Goal: Book appointment/travel/reservation

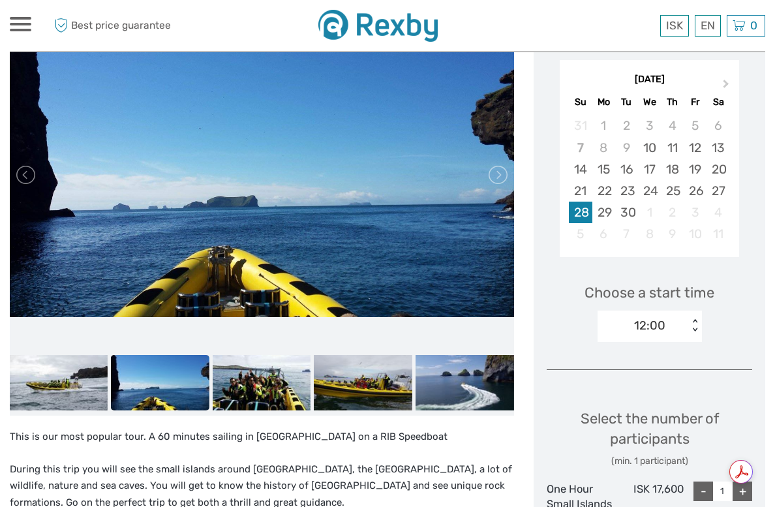
scroll to position [163, 0]
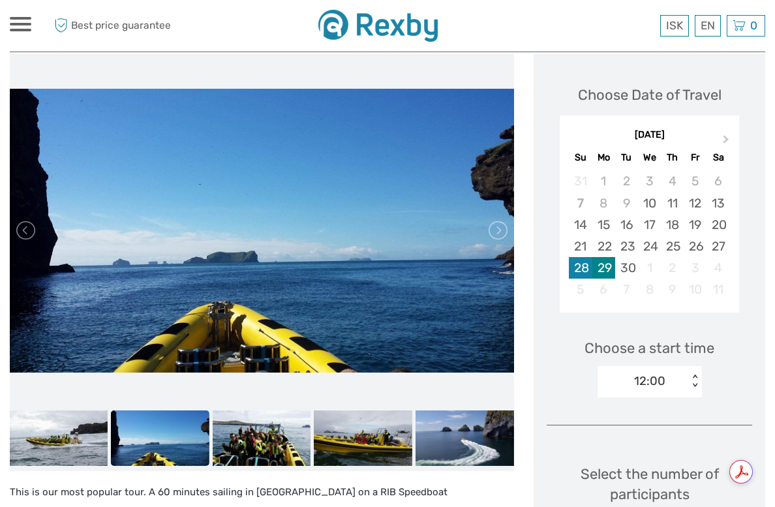
click at [606, 259] on div "29" at bounding box center [603, 268] width 23 height 22
click at [584, 271] on div "28" at bounding box center [580, 268] width 23 height 22
click at [674, 379] on div "12:00" at bounding box center [642, 381] width 91 height 20
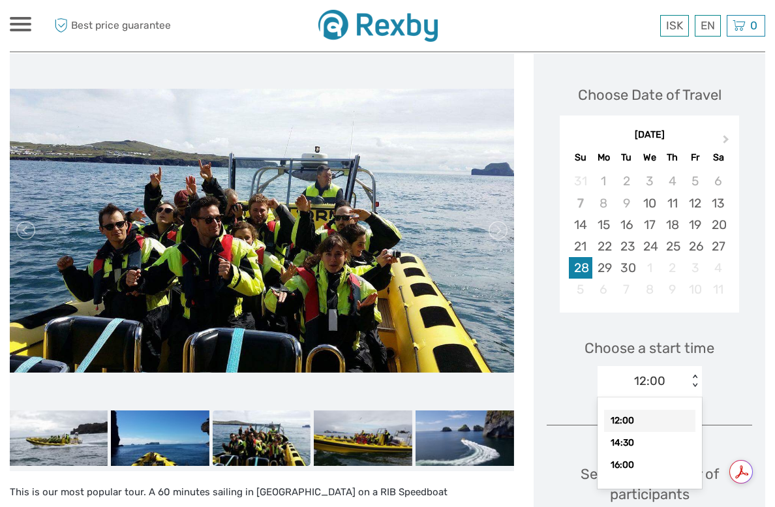
click at [554, 339] on div "Choose a start time option 12:00 selected, 1 of 3. 3 results available. Use Up …" at bounding box center [648, 361] width 205 height 83
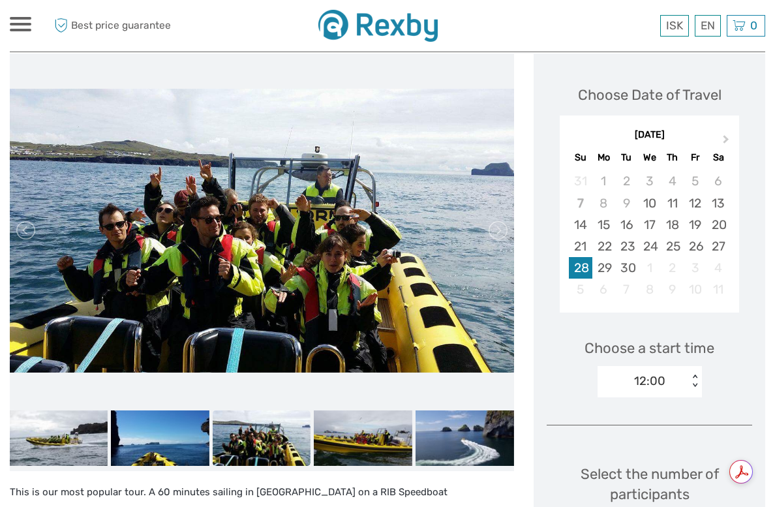
click at [553, 374] on div "Choose a start time 12:00 < >" at bounding box center [648, 361] width 205 height 83
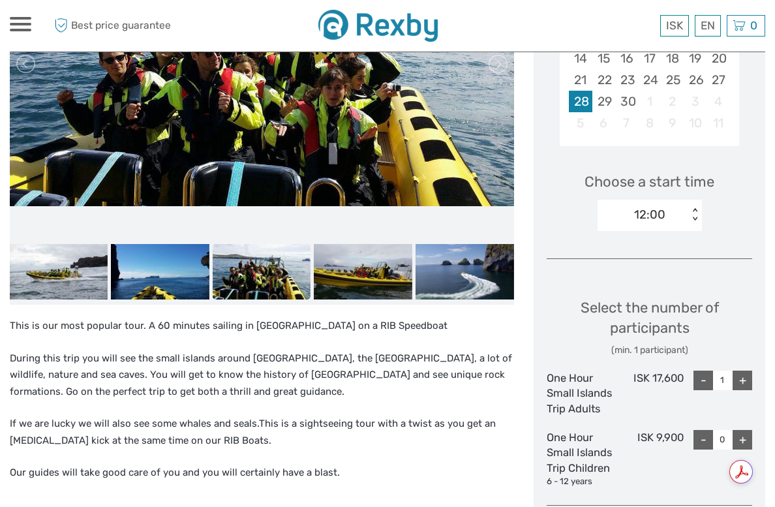
scroll to position [328, 0]
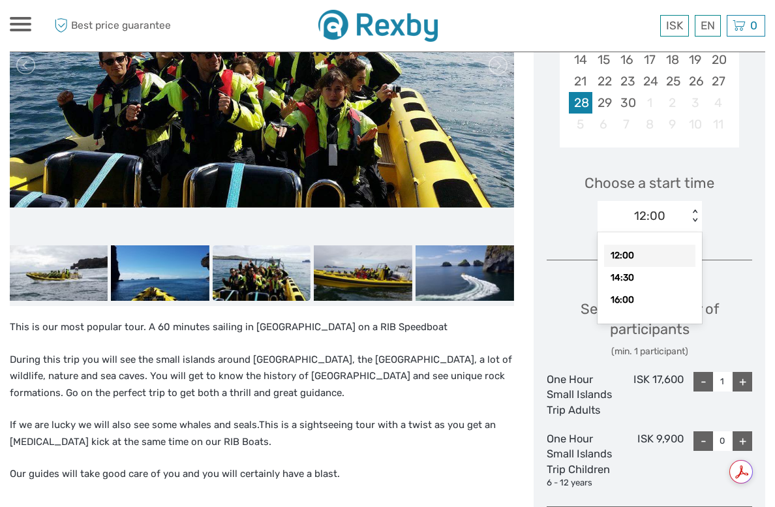
click at [650, 208] on div "12:00" at bounding box center [649, 215] width 31 height 17
click at [562, 214] on div "Choose a start time option 12:00 selected, 1 of 3. 3 results available. Use Up …" at bounding box center [648, 196] width 205 height 83
click at [651, 209] on div "12:00" at bounding box center [649, 215] width 31 height 17
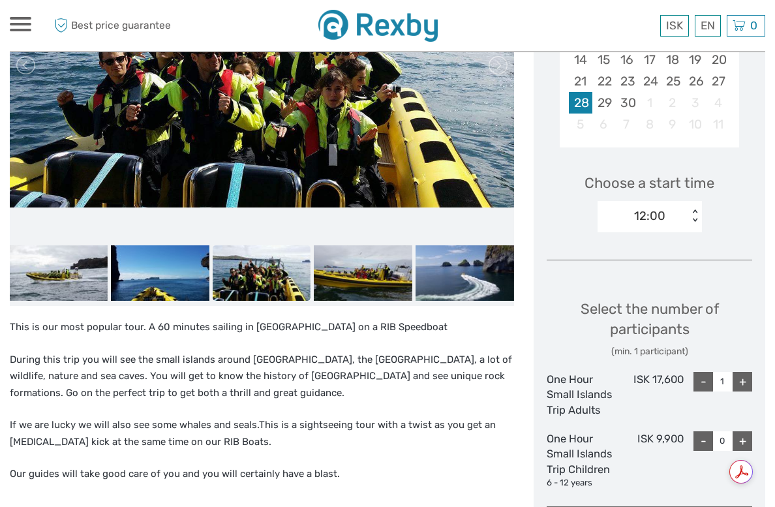
click at [628, 205] on div "12:00 < >" at bounding box center [649, 216] width 104 height 31
click at [663, 209] on div "12:00" at bounding box center [649, 215] width 31 height 17
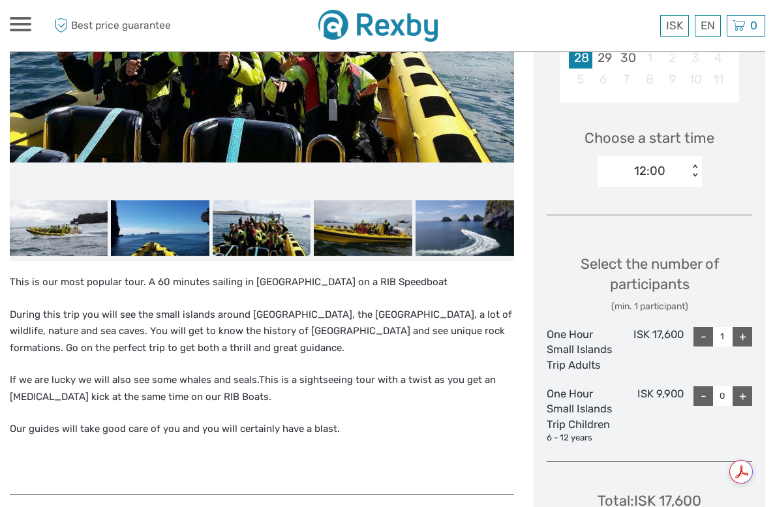
scroll to position [374, 0]
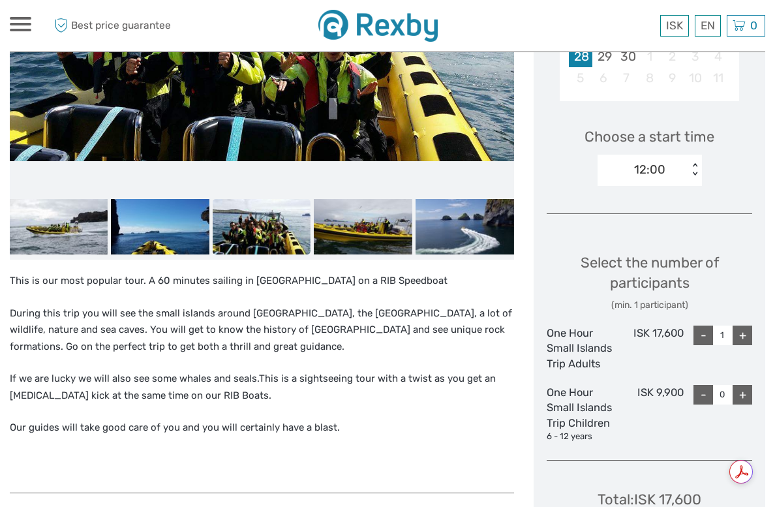
click at [738, 335] on div "+" at bounding box center [742, 335] width 20 height 20
click at [671, 169] on div "12:00" at bounding box center [642, 170] width 91 height 20
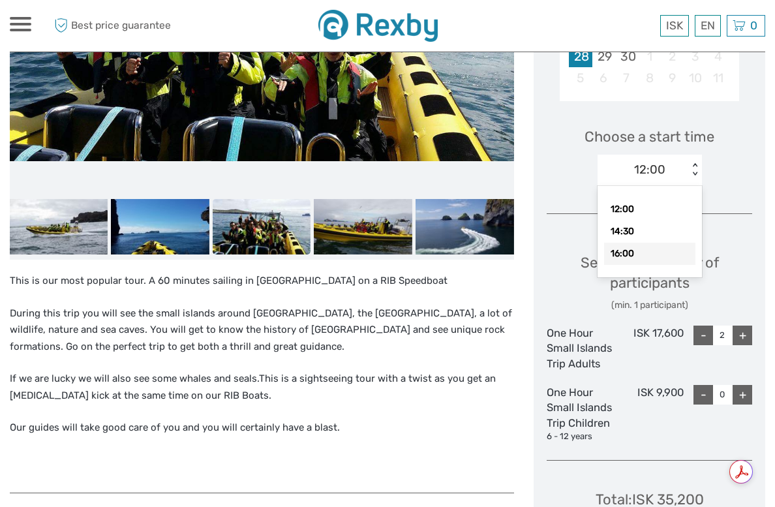
click at [648, 260] on div "16:00" at bounding box center [649, 254] width 91 height 22
type input "1"
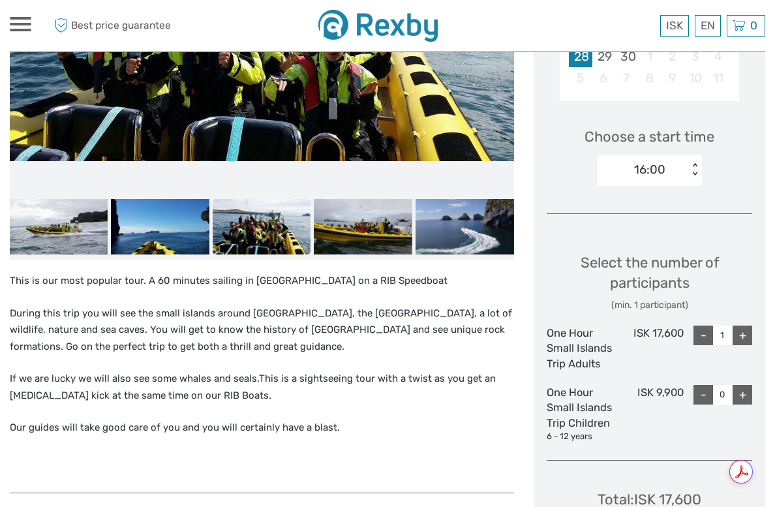
click at [576, 228] on div "Choose Date of Travel Next Month September 2025 Su Mo Tu We Th Fr Sa 31 1 2 3 4…" at bounding box center [649, 222] width 232 height 761
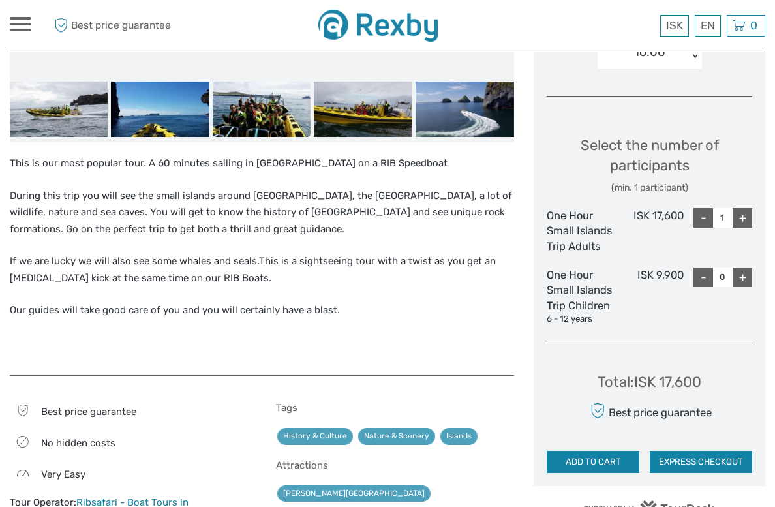
scroll to position [521, 0]
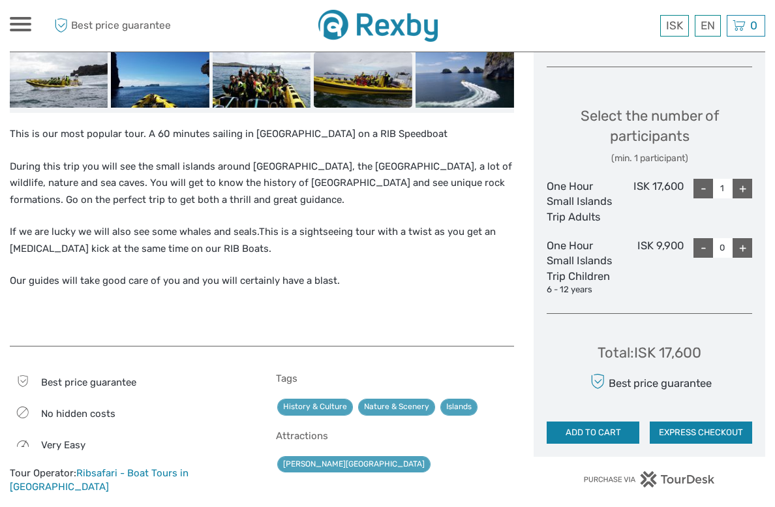
click at [554, 106] on div "Select the number of participants (min. 1 participant)" at bounding box center [648, 135] width 205 height 59
click at [541, 258] on div "Choose Date of Travel Next Month September 2025 Su Mo Tu We Th Fr Sa 31 1 2 3 4…" at bounding box center [649, 75] width 232 height 761
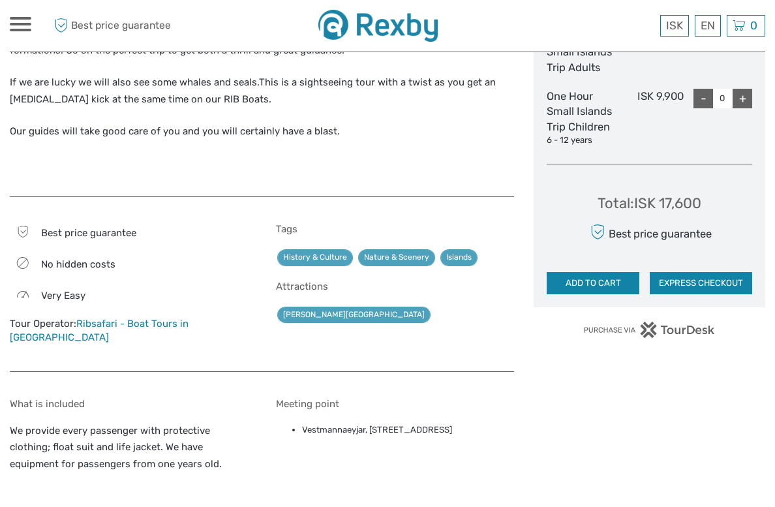
scroll to position [671, 0]
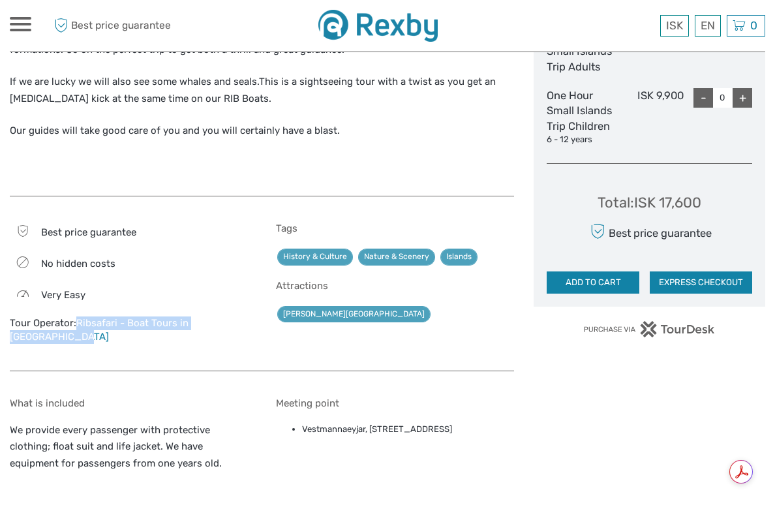
drag, startPoint x: 93, startPoint y: 334, endPoint x: 78, endPoint y: 325, distance: 17.8
click at [78, 325] on div "Tour Operator: Ribsafari - Boat Tours in Vestmannaeyjar" at bounding box center [129, 330] width 239 height 28
copy link "Ribsafari - Boat Tours in Vestmannaeyjar"
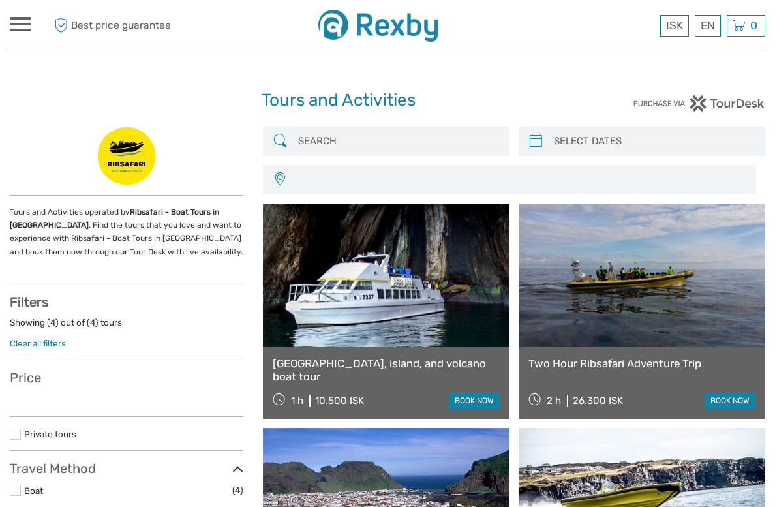
select select
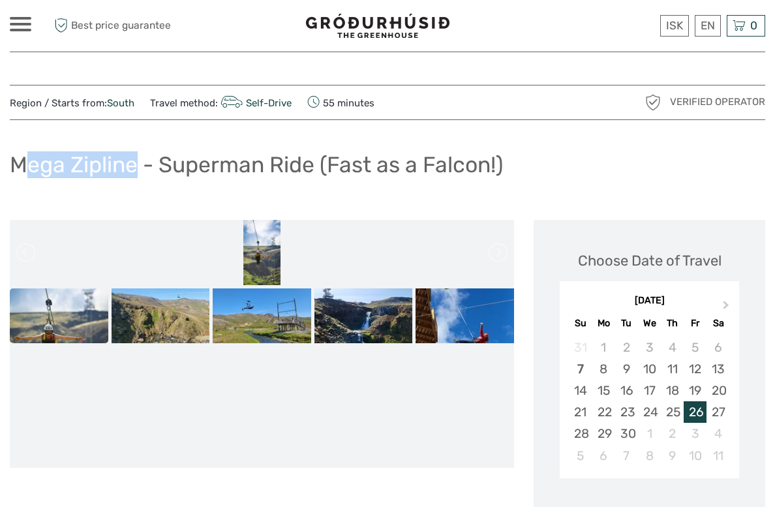
drag, startPoint x: 136, startPoint y: 165, endPoint x: 20, endPoint y: 176, distance: 117.3
click at [20, 176] on h1 "Mega Zipline - Superman Ride (Fast as a Falcon!)" at bounding box center [256, 164] width 493 height 27
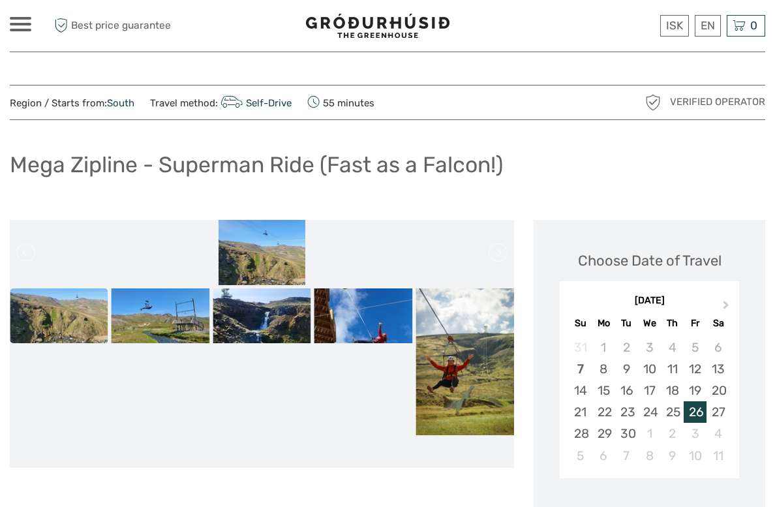
click at [358, 160] on h1 "Mega Zipline - Superman Ride (Fast as a Falcon!)" at bounding box center [256, 164] width 493 height 27
drag, startPoint x: 135, startPoint y: 168, endPoint x: 12, endPoint y: 169, distance: 123.3
click at [12, 169] on h1 "Mega Zipline - Superman Ride (Fast as a Falcon!)" at bounding box center [256, 164] width 493 height 27
copy h1 "Mega Zipline"
